Goal: Transaction & Acquisition: Purchase product/service

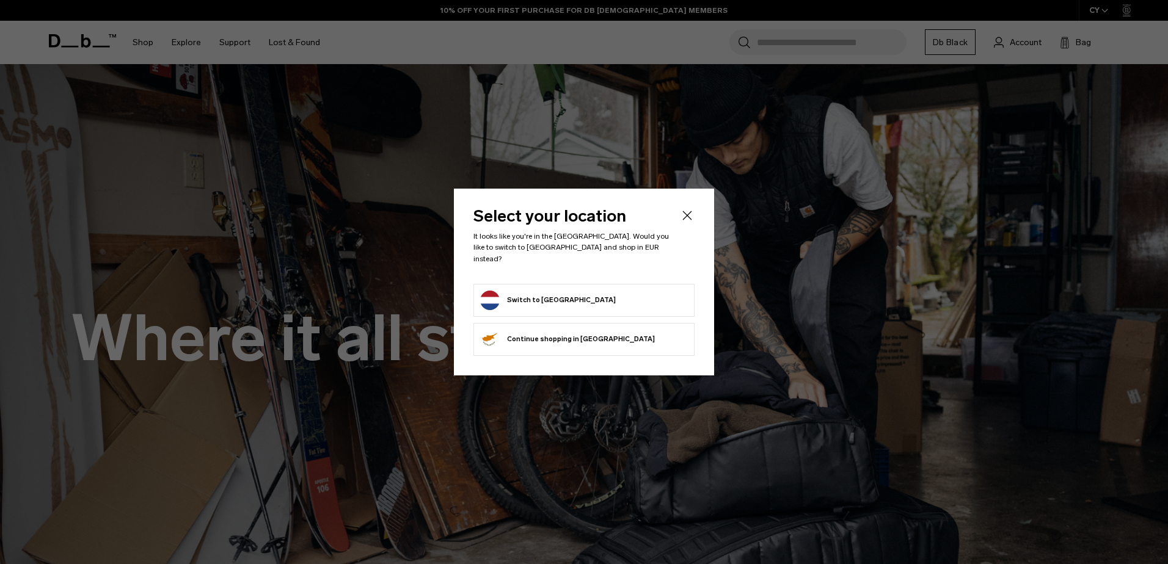
click at [525, 301] on button "Switch to Netherlands" at bounding box center [548, 301] width 136 height 20
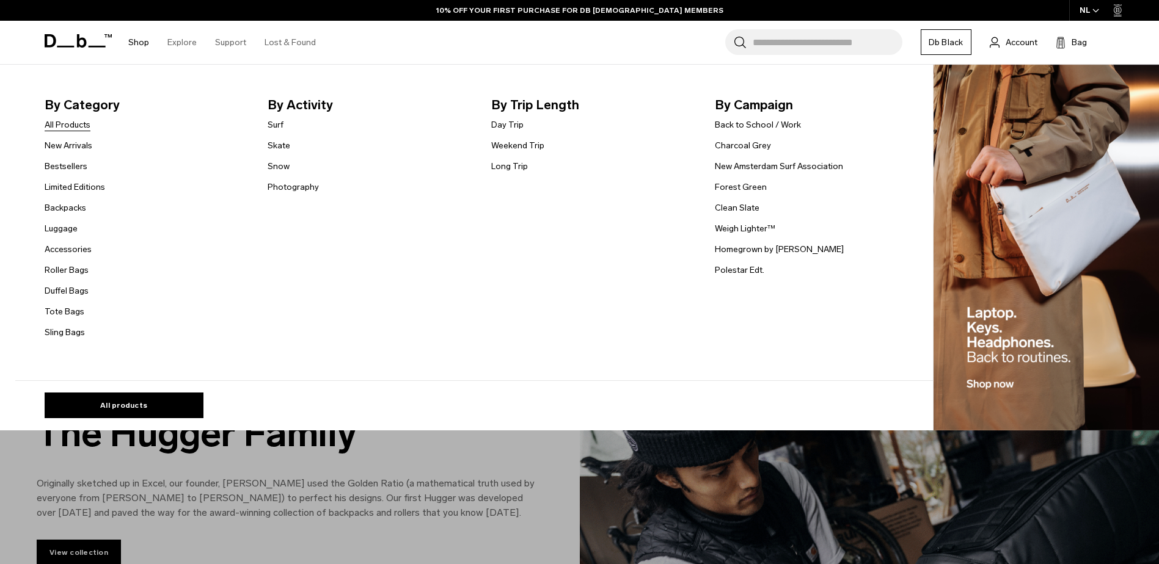
click at [80, 125] on link "All Products" at bounding box center [68, 124] width 46 height 13
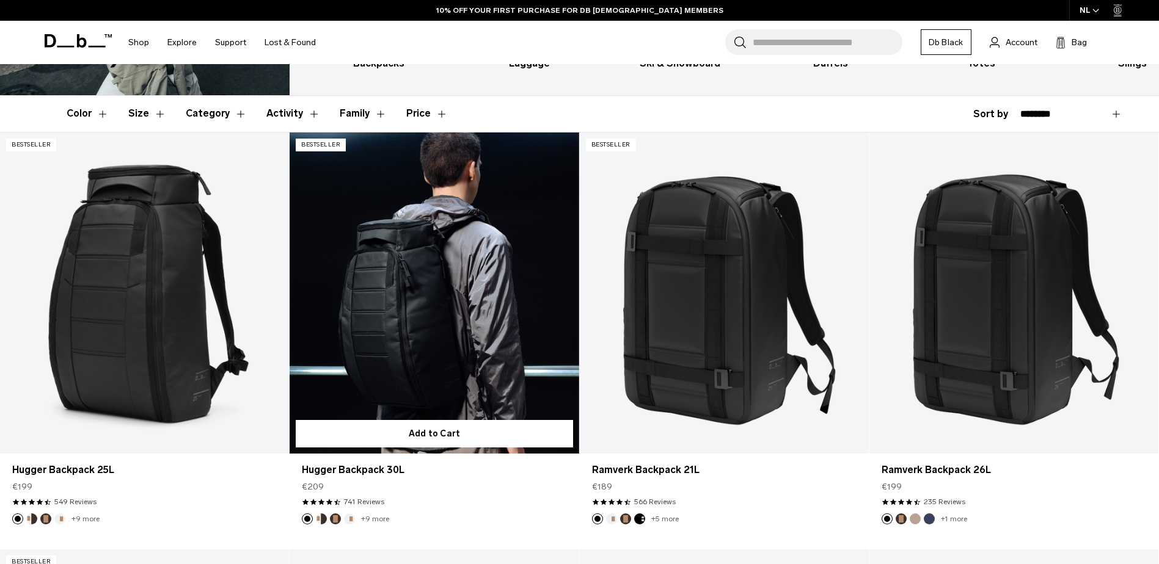
scroll to position [33, 0]
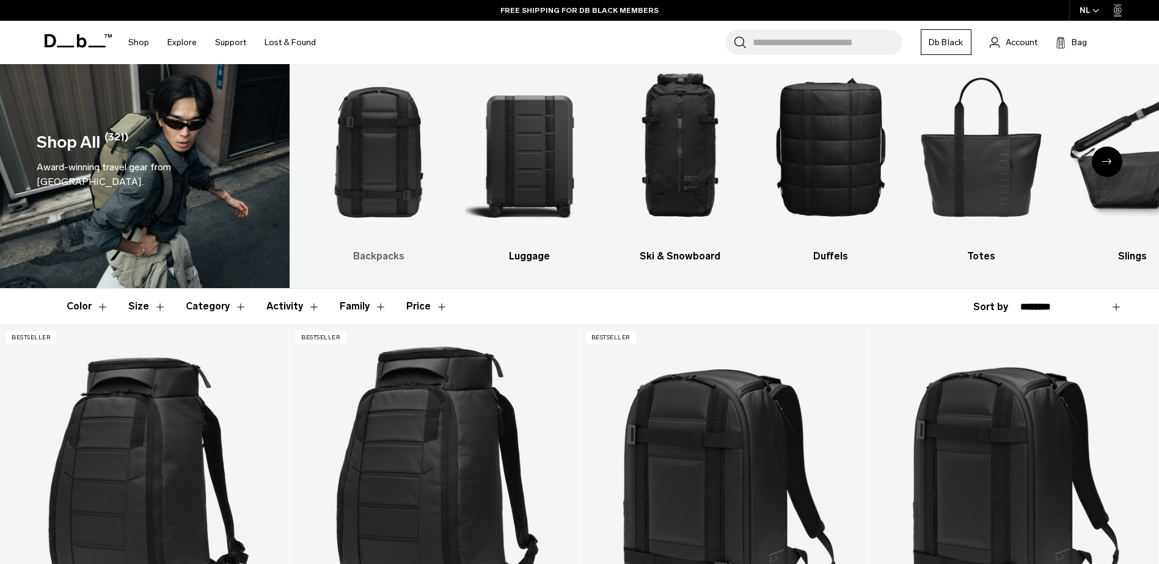
click at [403, 235] on img "1 / 10" at bounding box center [378, 146] width 129 height 194
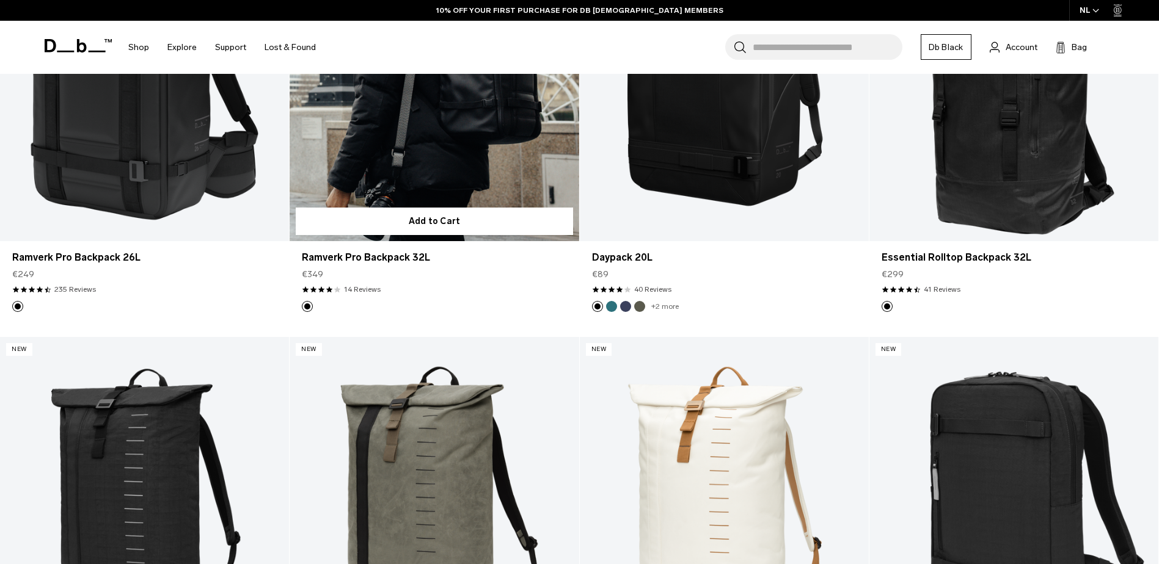
scroll to position [2095, 0]
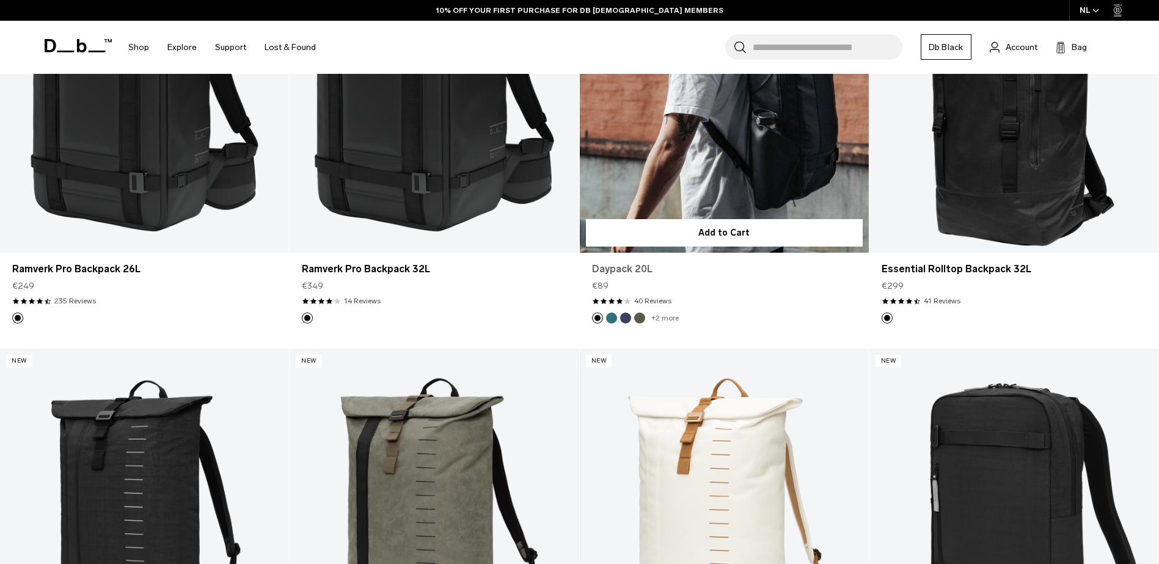
click at [629, 269] on link "Daypack 20L" at bounding box center [724, 269] width 264 height 15
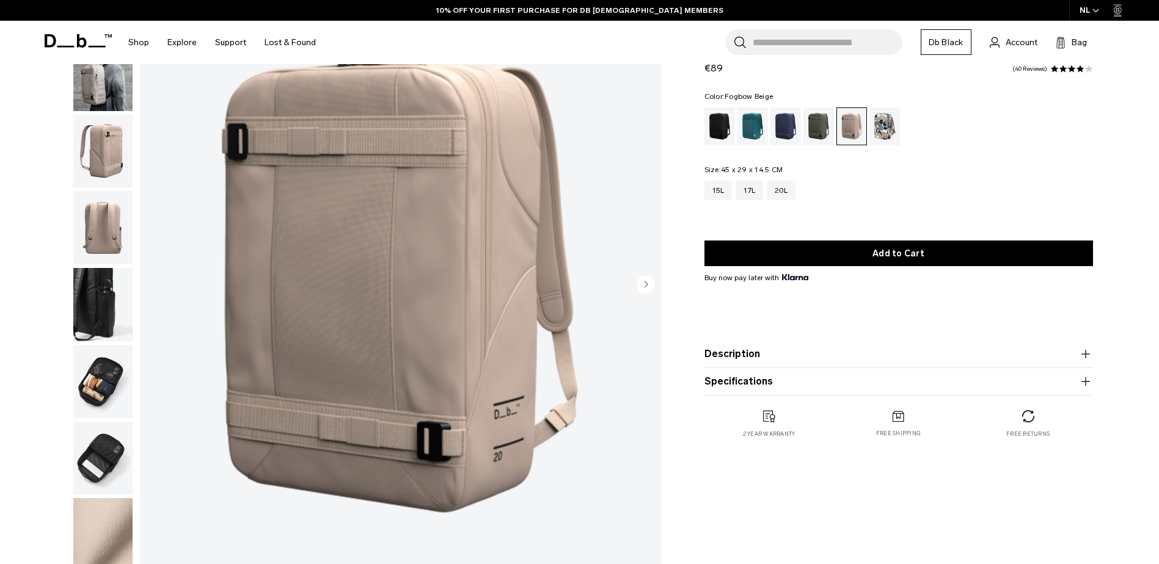
scroll to position [61, 0]
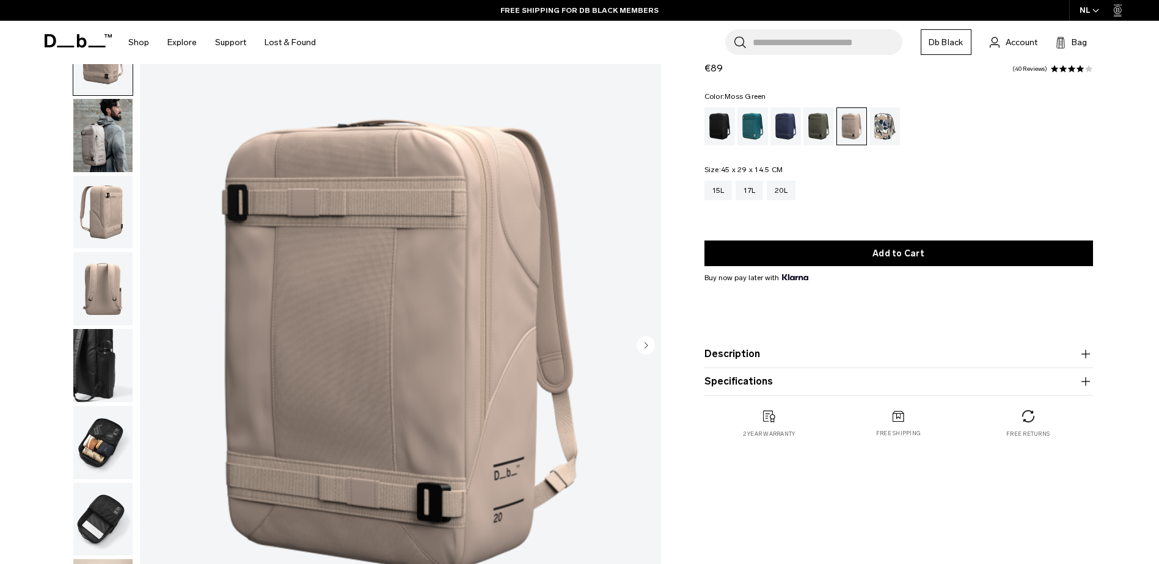
click at [822, 129] on div "Moss Green" at bounding box center [818, 127] width 31 height 38
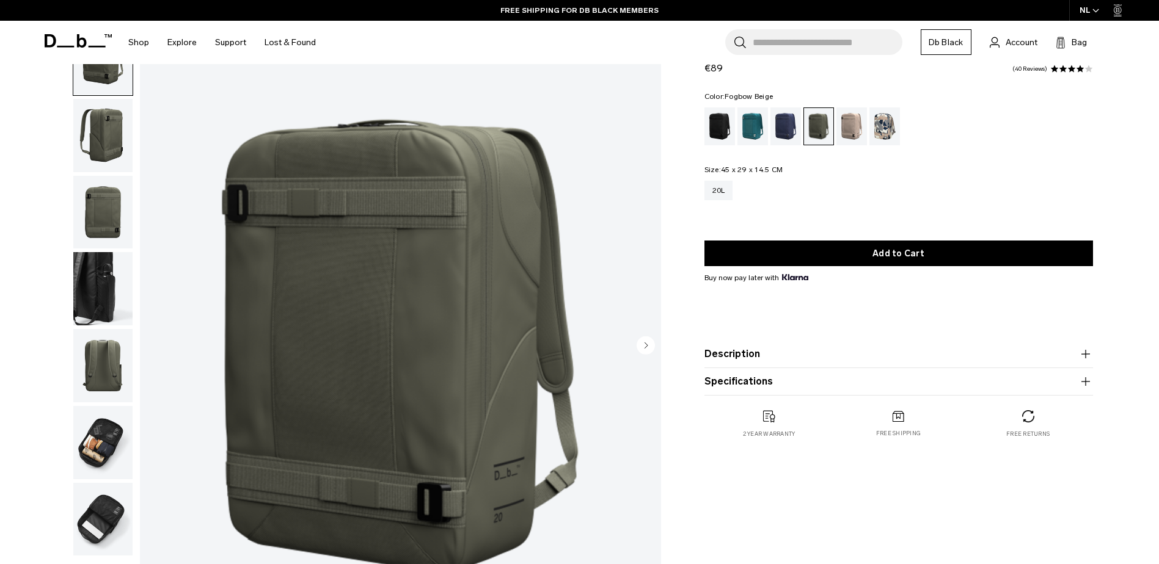
click at [862, 137] on div "Fogbow Beige" at bounding box center [851, 127] width 31 height 38
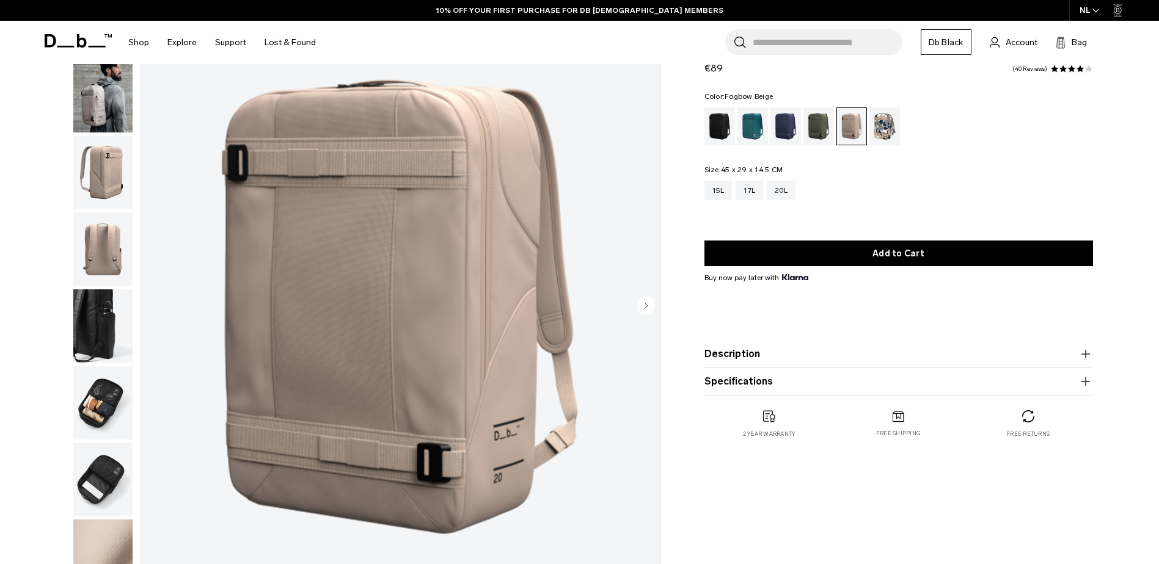
scroll to position [122, 0]
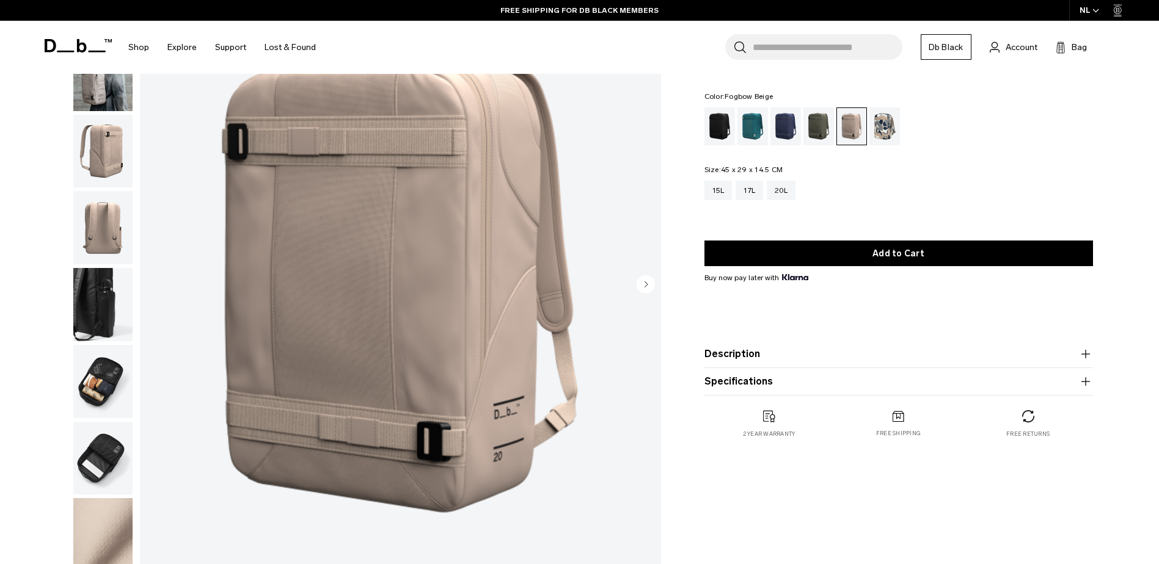
click at [102, 383] on img "button" at bounding box center [102, 381] width 59 height 73
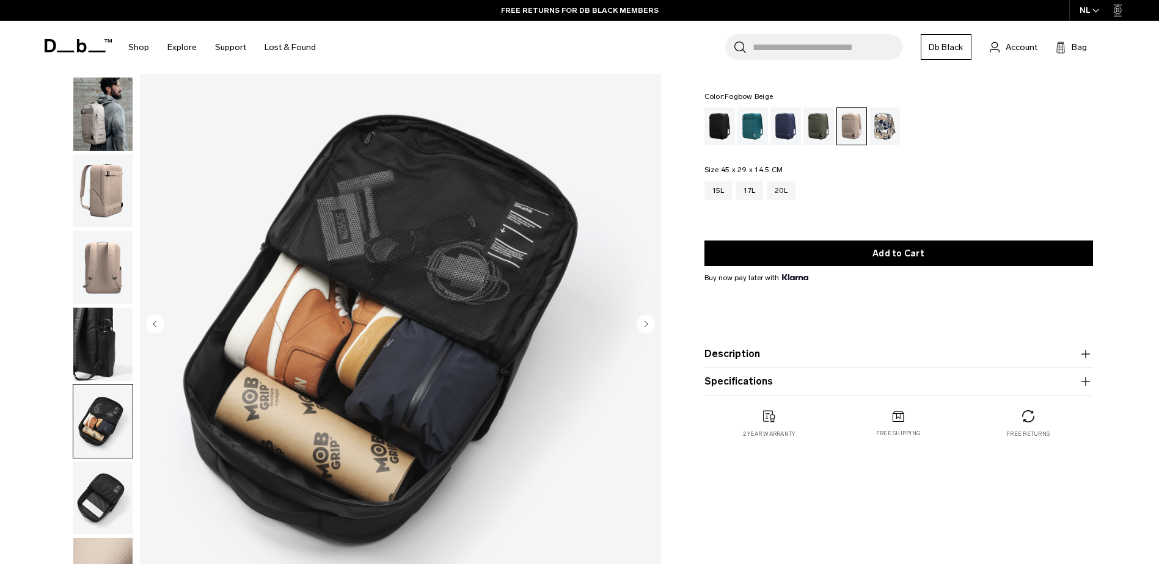
scroll to position [61, 0]
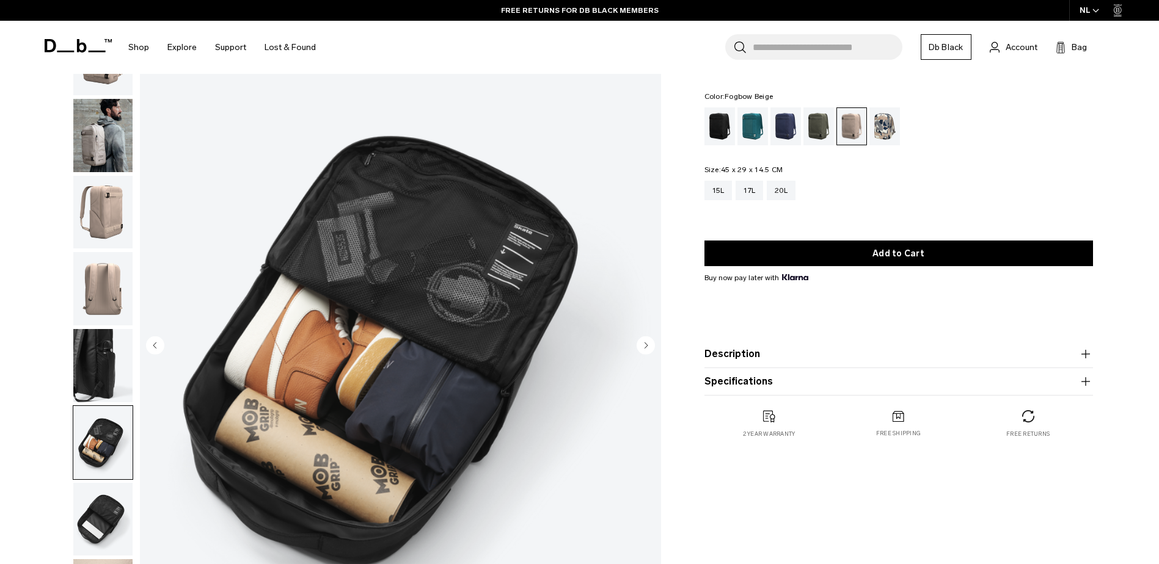
click at [114, 233] on img "button" at bounding box center [102, 212] width 59 height 73
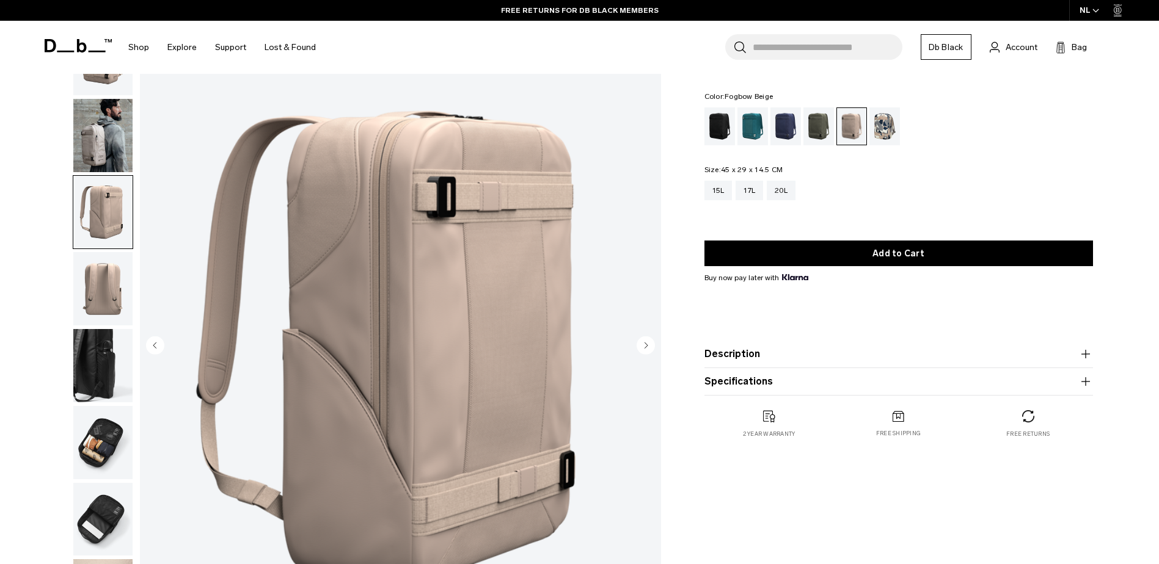
click at [108, 277] on img "button" at bounding box center [102, 288] width 59 height 73
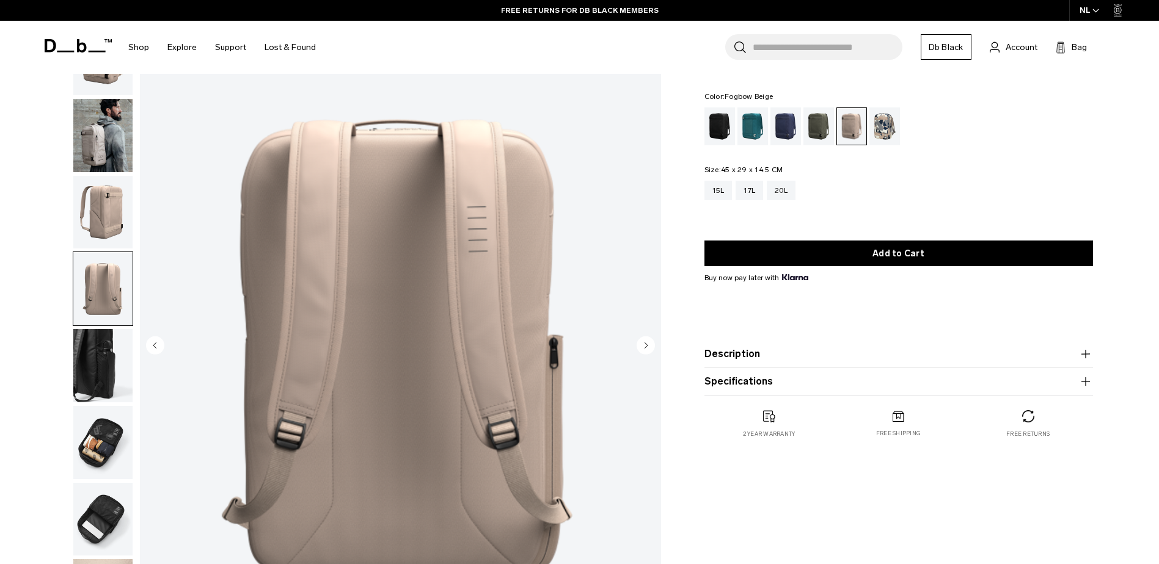
click at [88, 524] on img "button" at bounding box center [102, 519] width 59 height 73
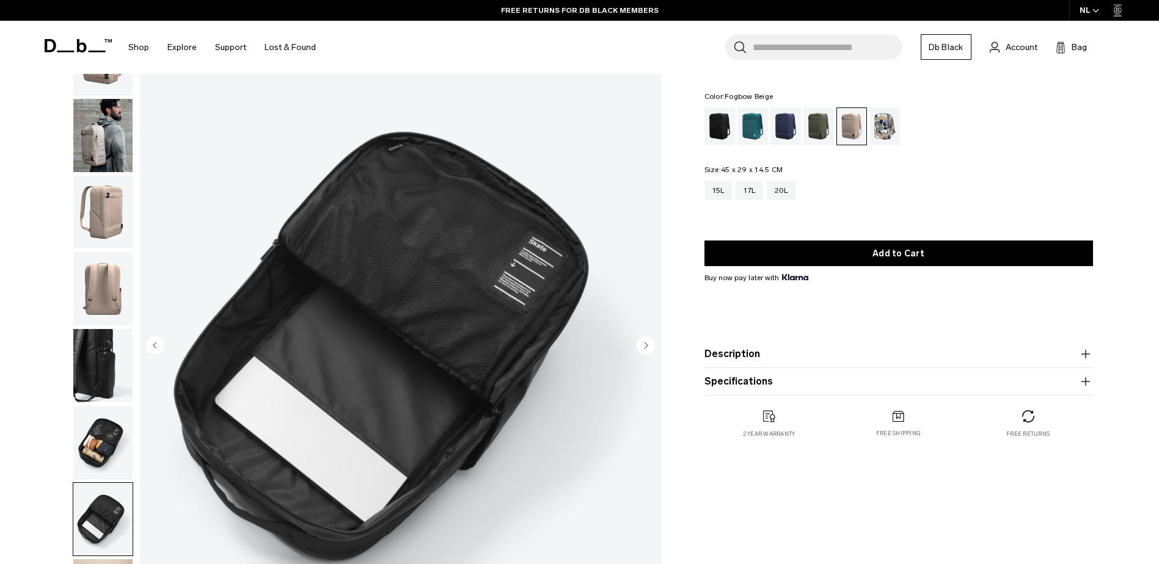
click at [104, 222] on img "button" at bounding box center [102, 212] width 59 height 73
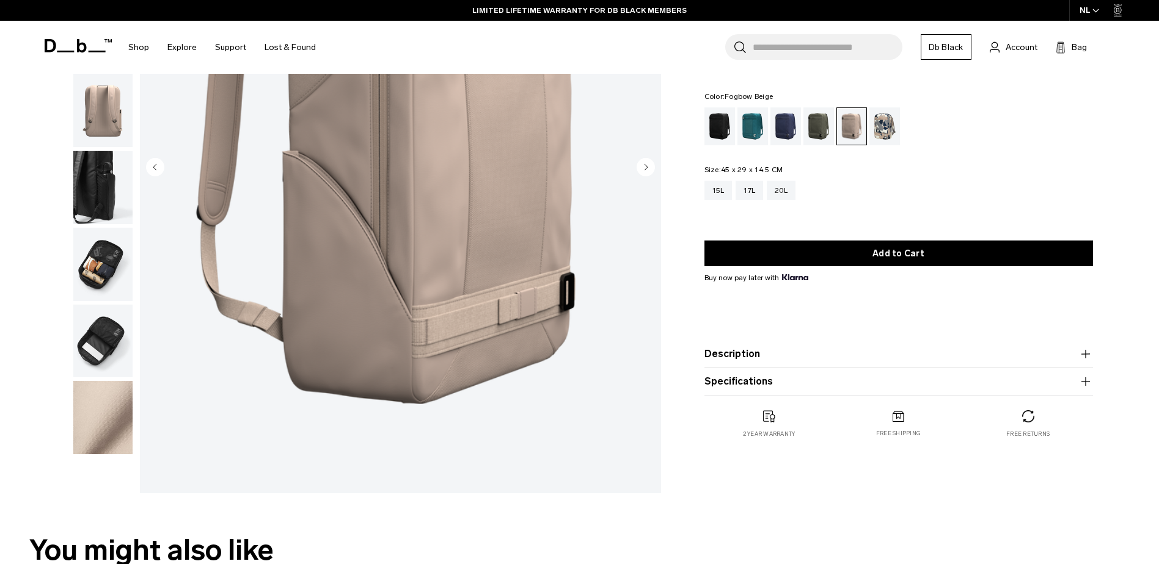
scroll to position [244, 0]
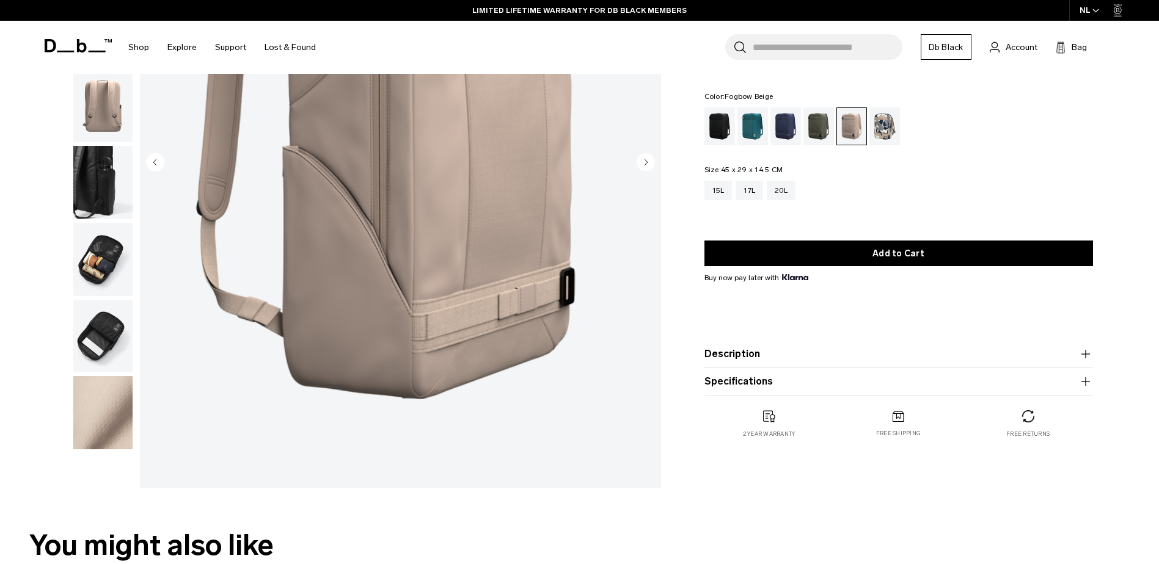
click at [90, 431] on img "button" at bounding box center [102, 412] width 59 height 73
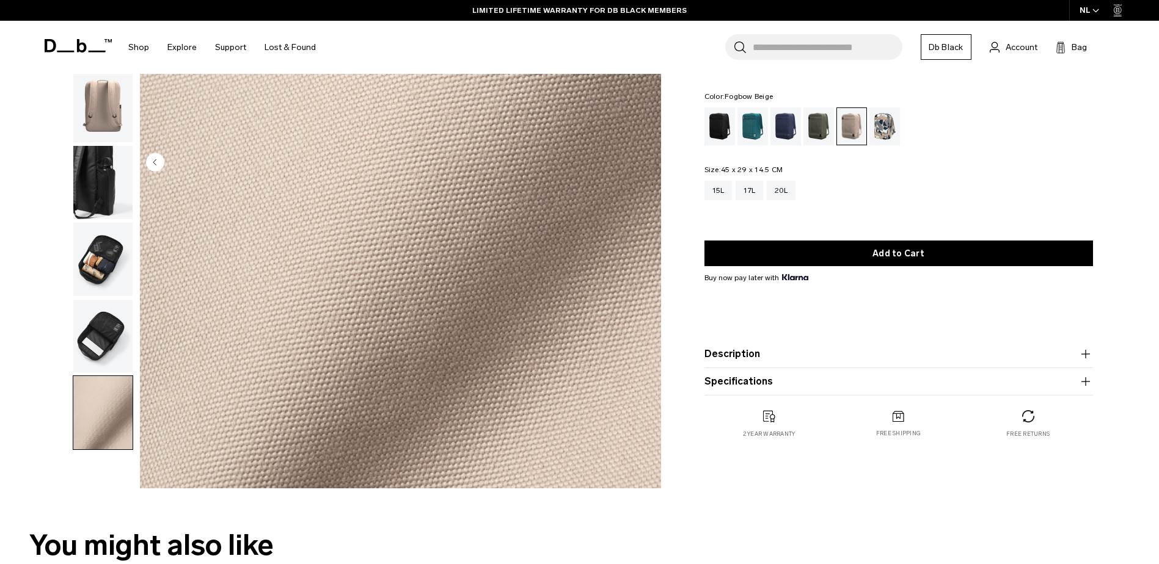
click at [106, 334] on img "button" at bounding box center [102, 336] width 59 height 73
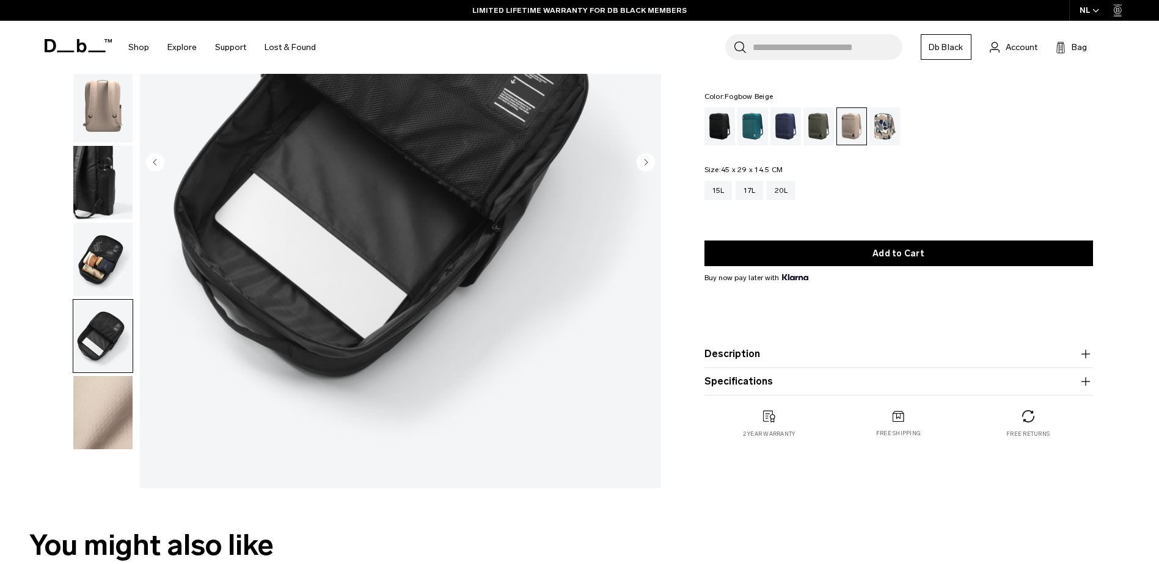
click at [110, 269] on img "button" at bounding box center [102, 259] width 59 height 73
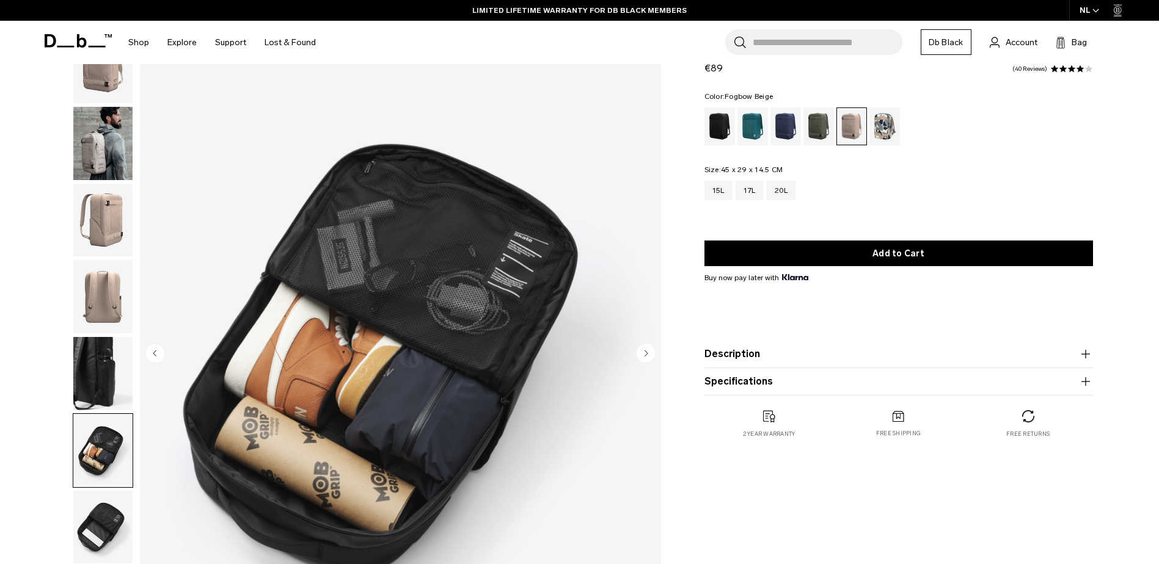
scroll to position [0, 0]
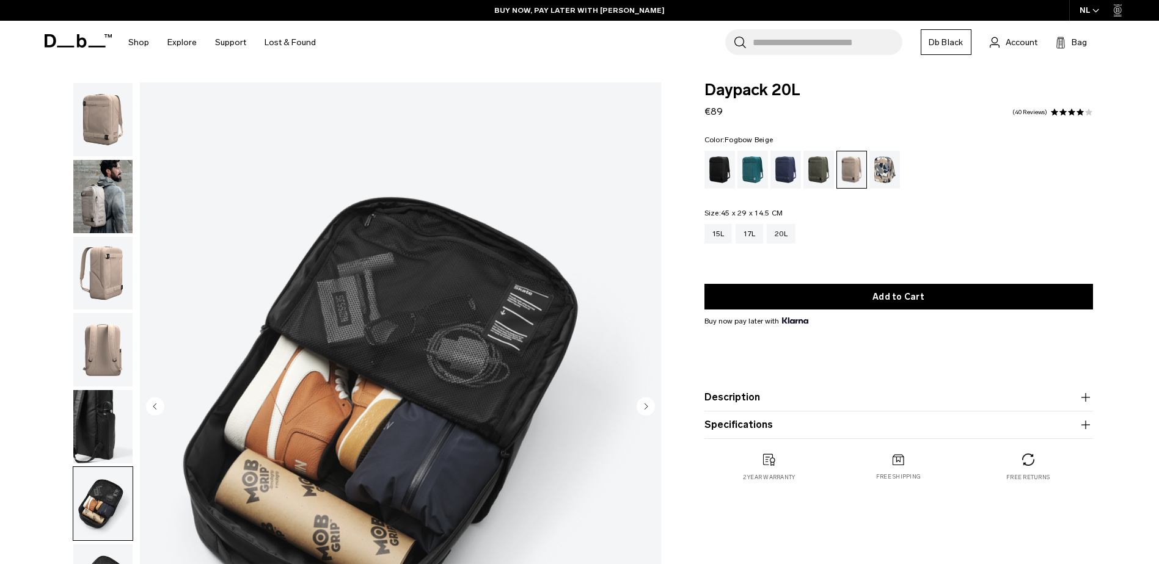
click at [101, 203] on img "button" at bounding box center [102, 196] width 59 height 73
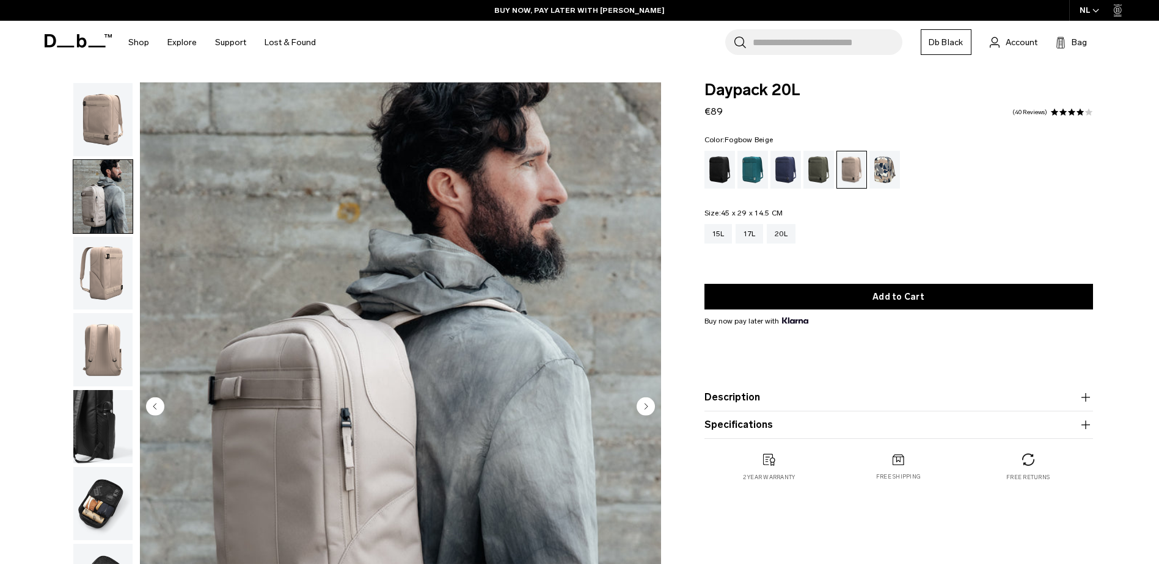
click at [107, 266] on img "button" at bounding box center [102, 273] width 59 height 73
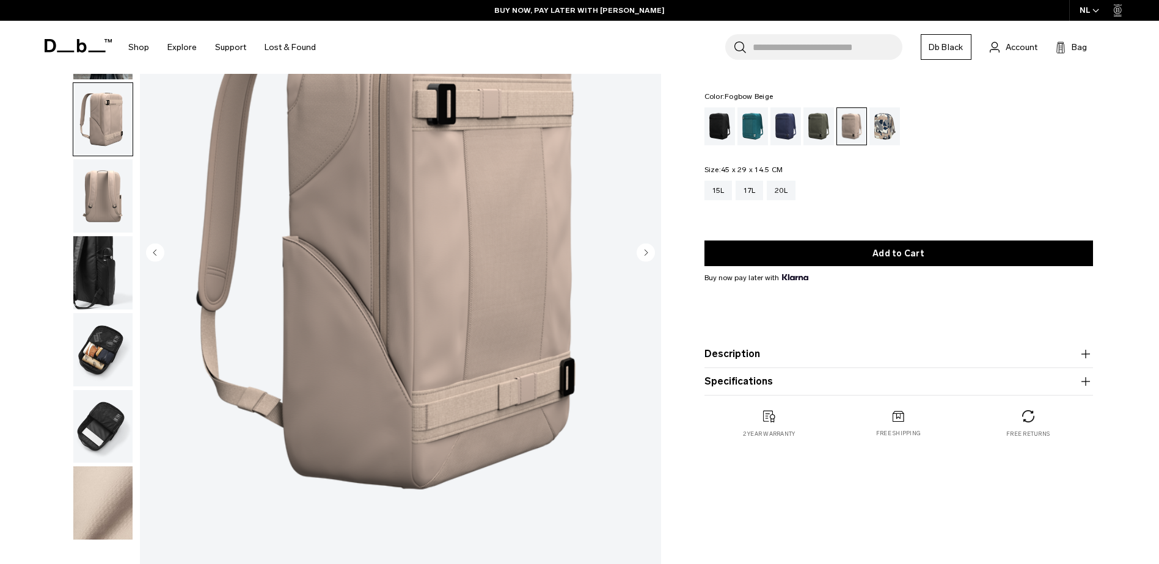
scroll to position [183, 0]
